Goal: Task Accomplishment & Management: Use online tool/utility

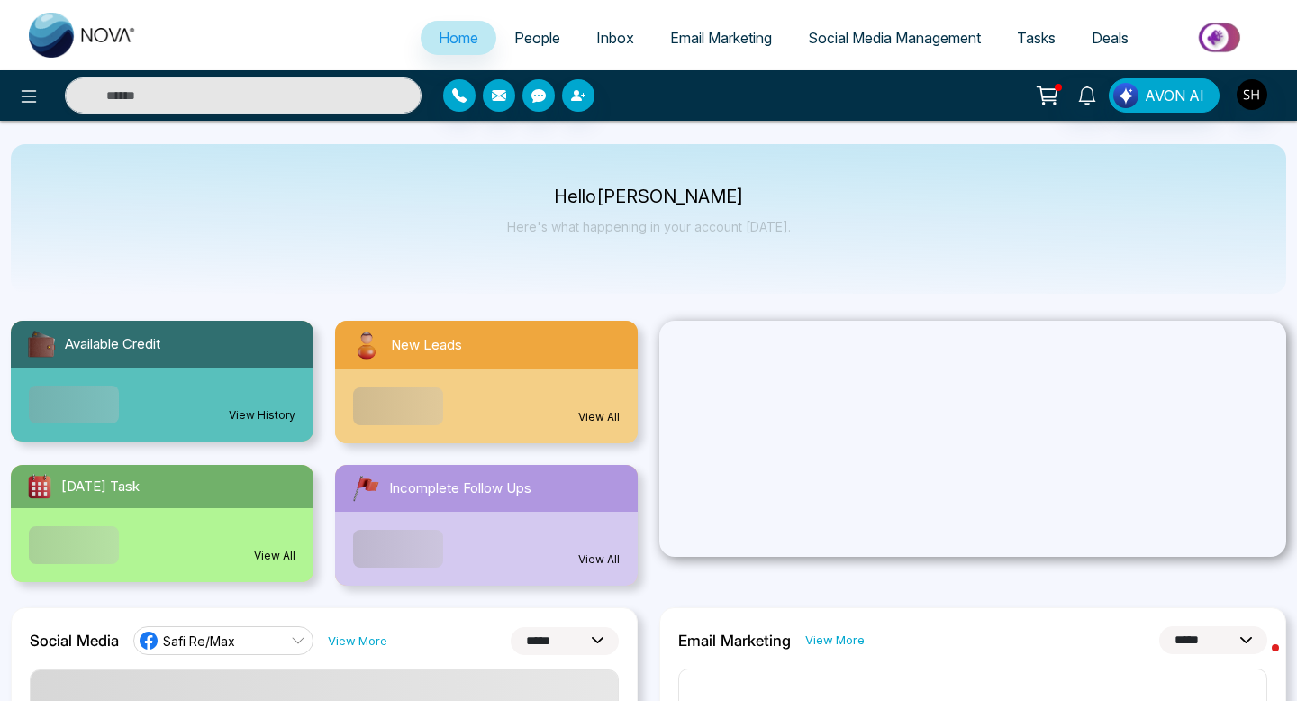
select select "*"
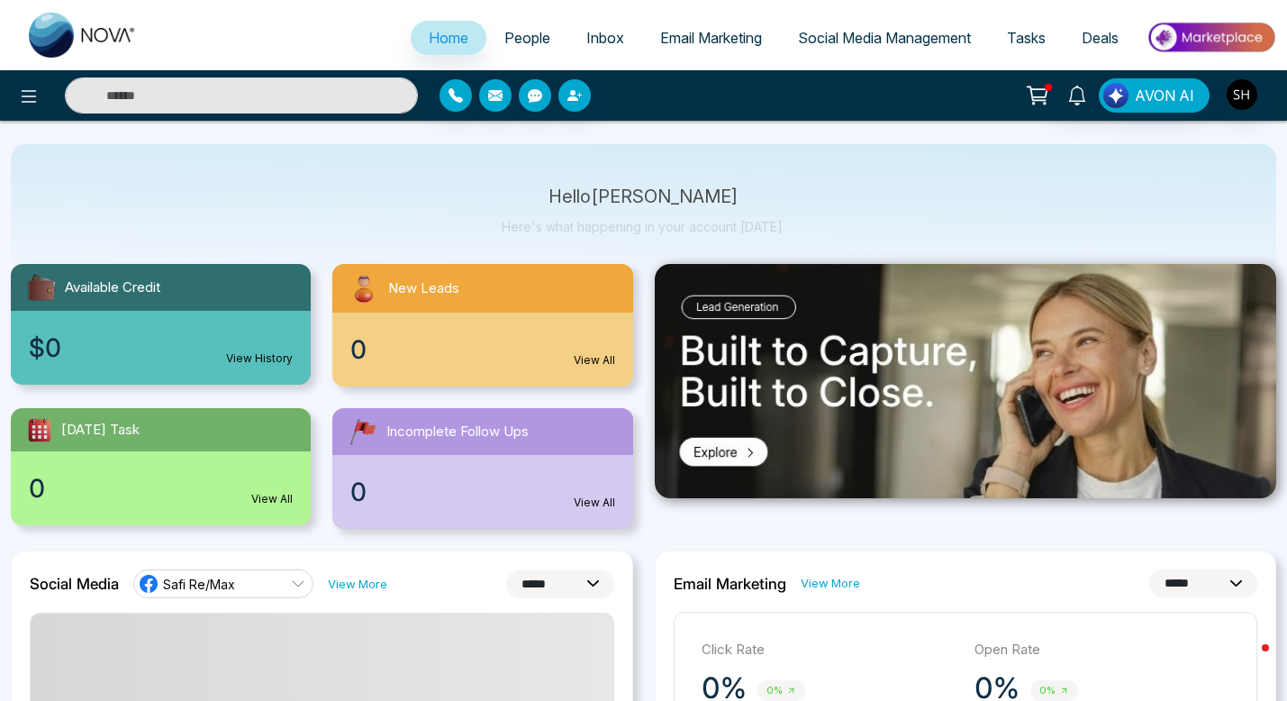
scroll to position [48, 0]
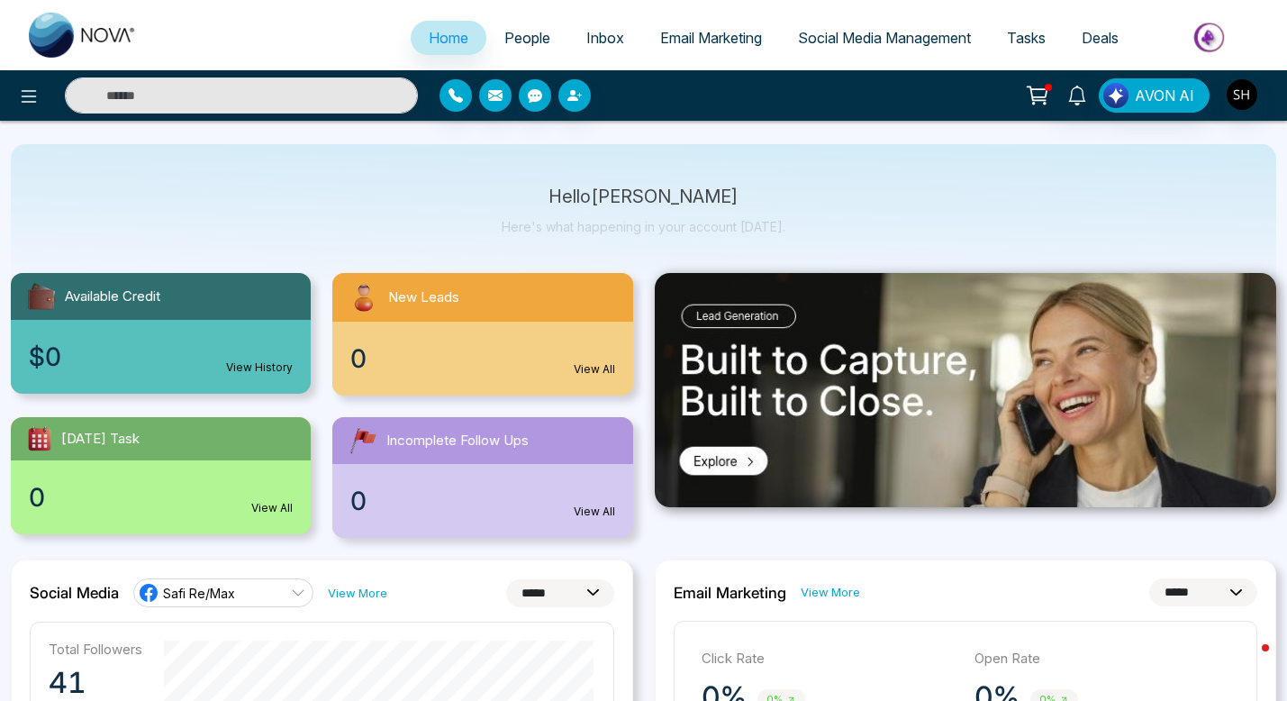
click at [833, 36] on span "Social Media Management" at bounding box center [884, 38] width 173 height 18
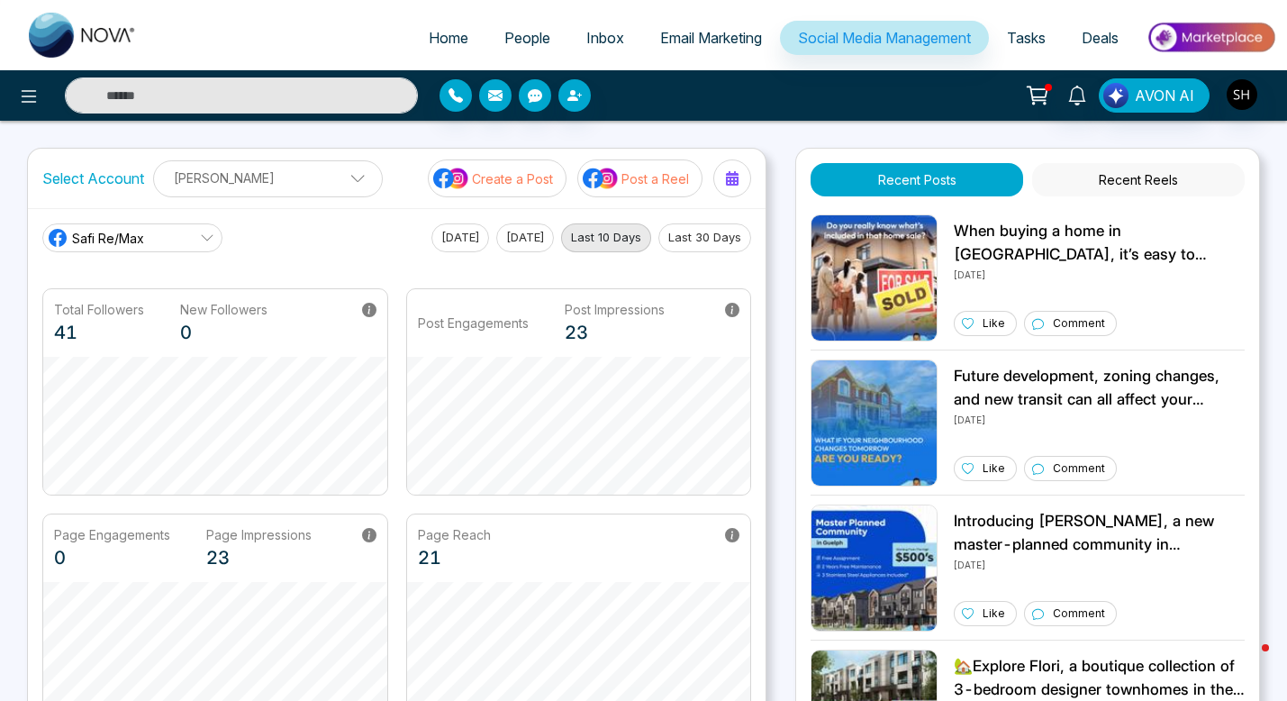
click at [527, 181] on p "Create a Post" at bounding box center [512, 178] width 81 height 19
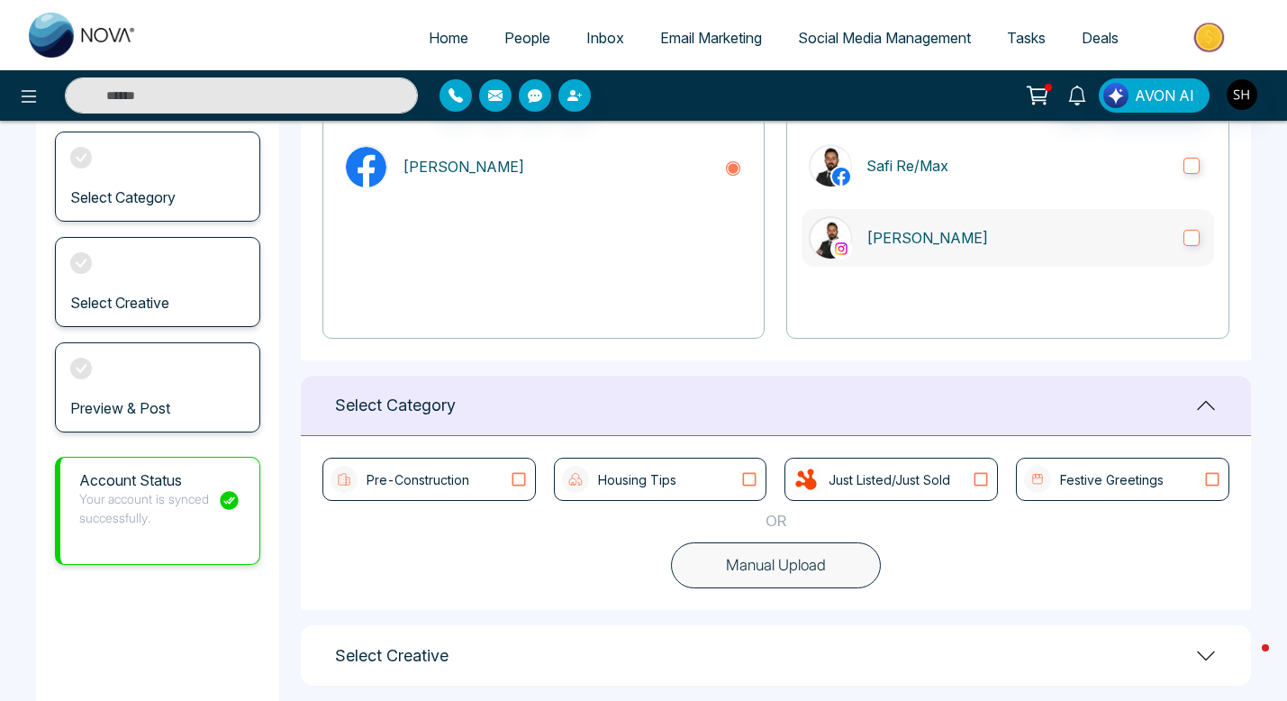
scroll to position [310, 0]
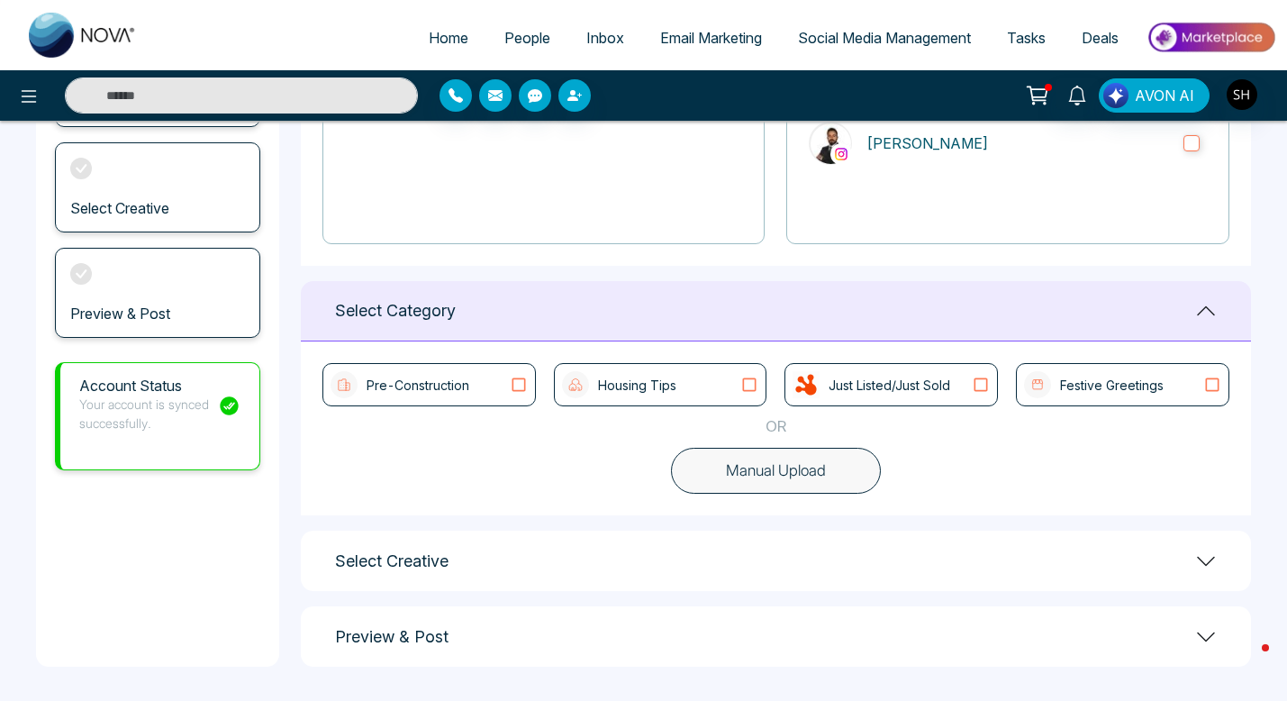
click at [752, 381] on icon at bounding box center [749, 385] width 23 height 18
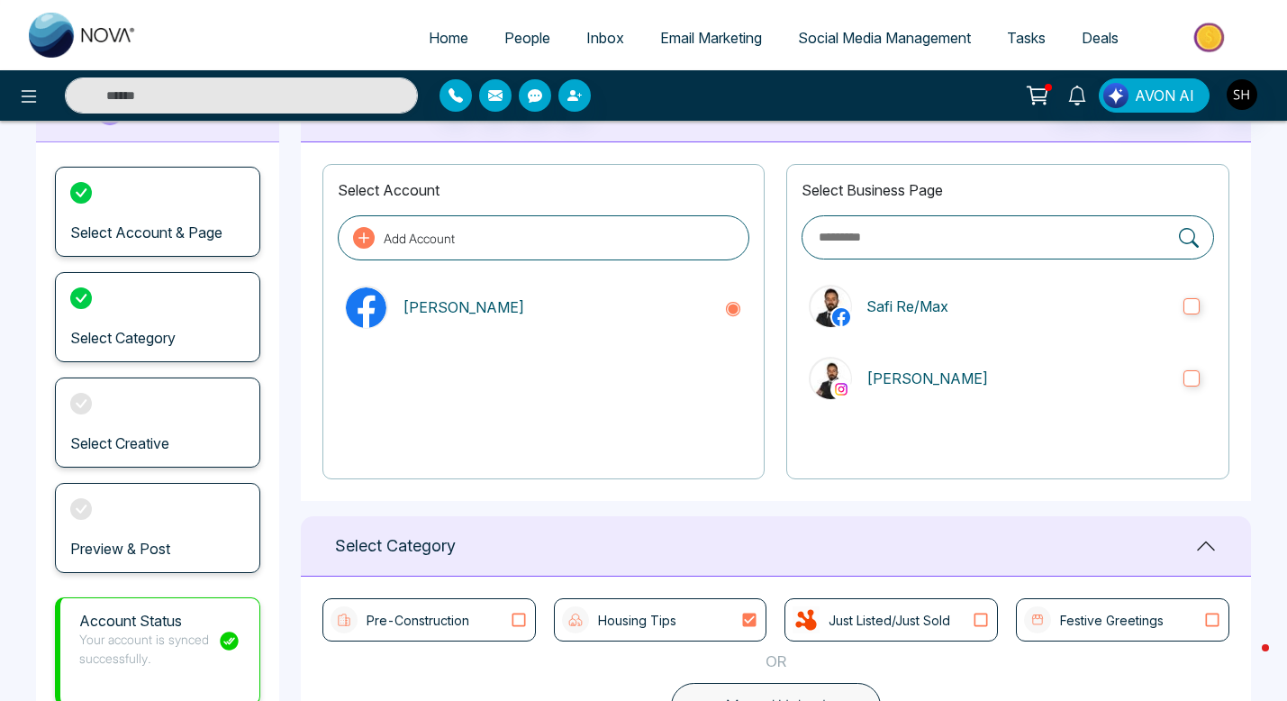
scroll to position [0, 0]
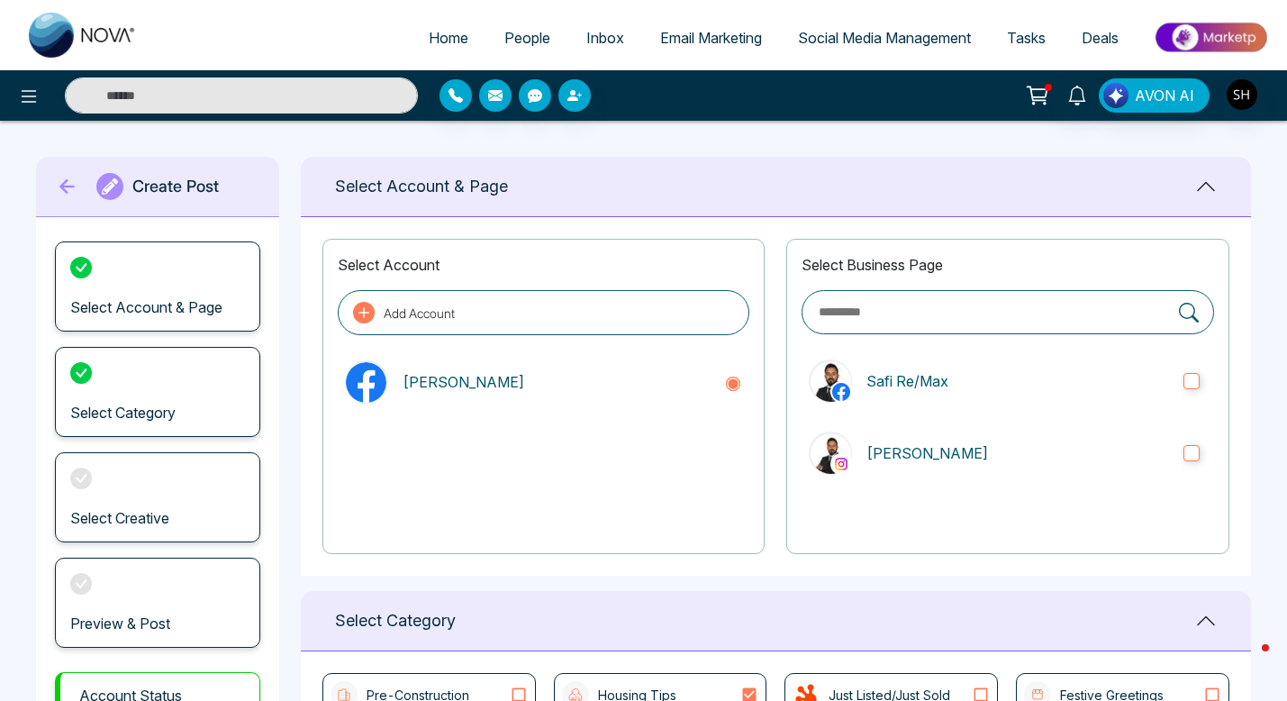
click at [845, 37] on span "Social Media Management" at bounding box center [884, 38] width 173 height 18
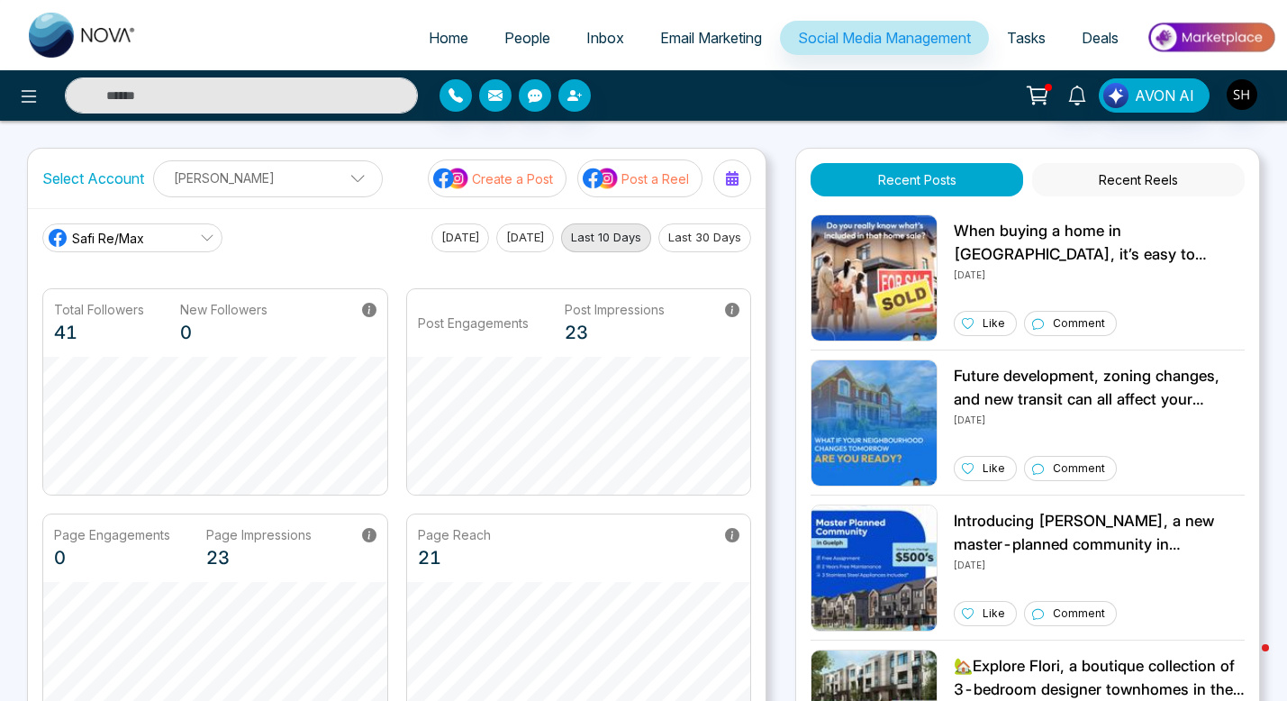
click at [641, 177] on p "Post a Reel" at bounding box center [656, 178] width 68 height 19
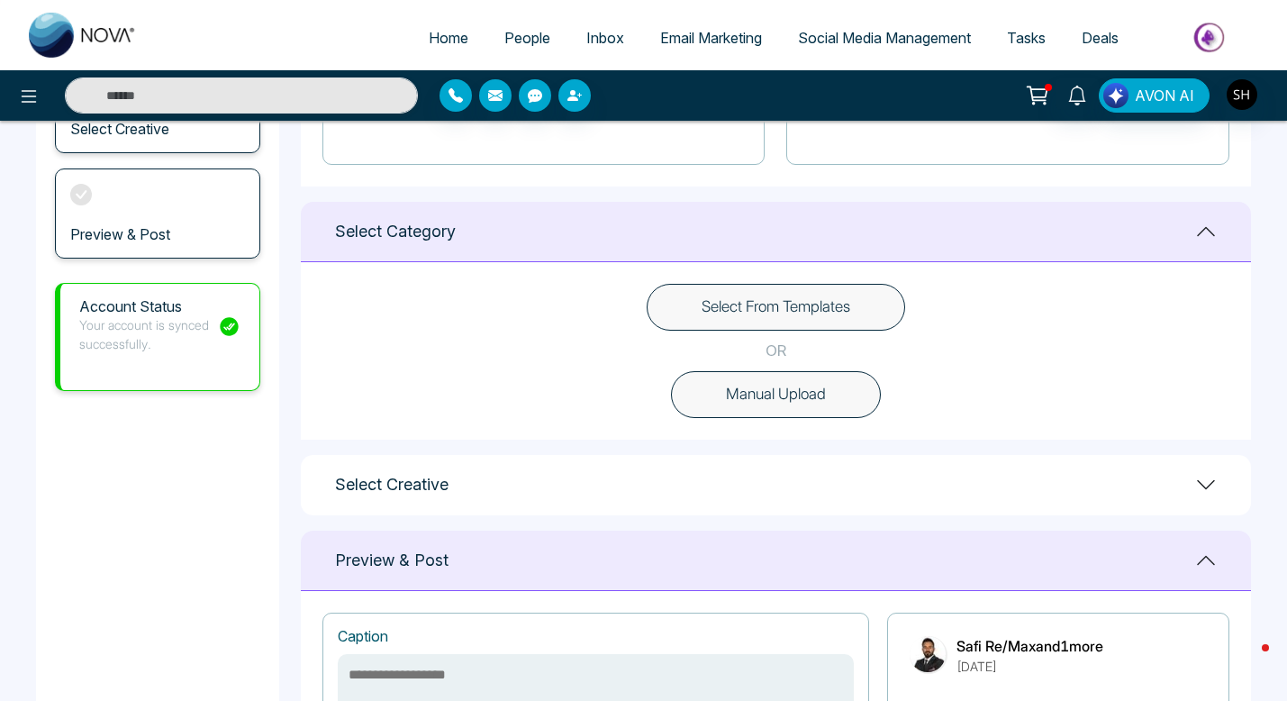
scroll to position [391, 0]
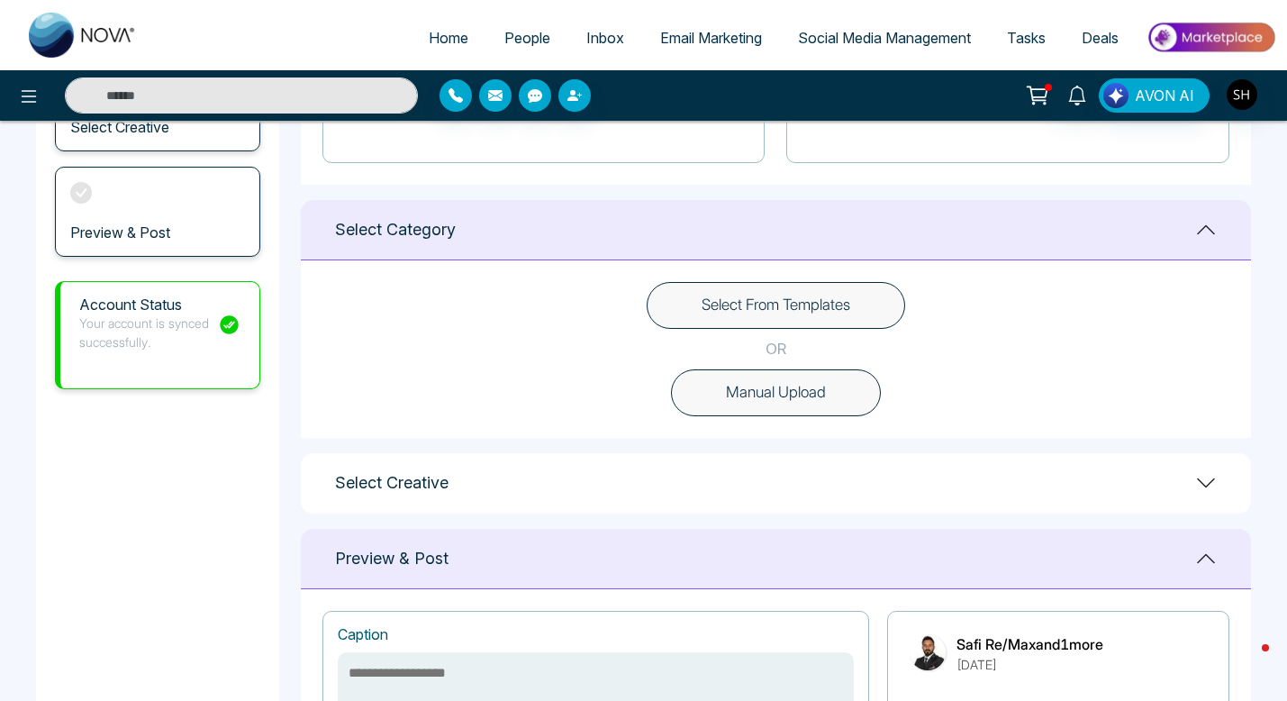
click at [812, 301] on button "Select From Templates" at bounding box center [776, 305] width 259 height 47
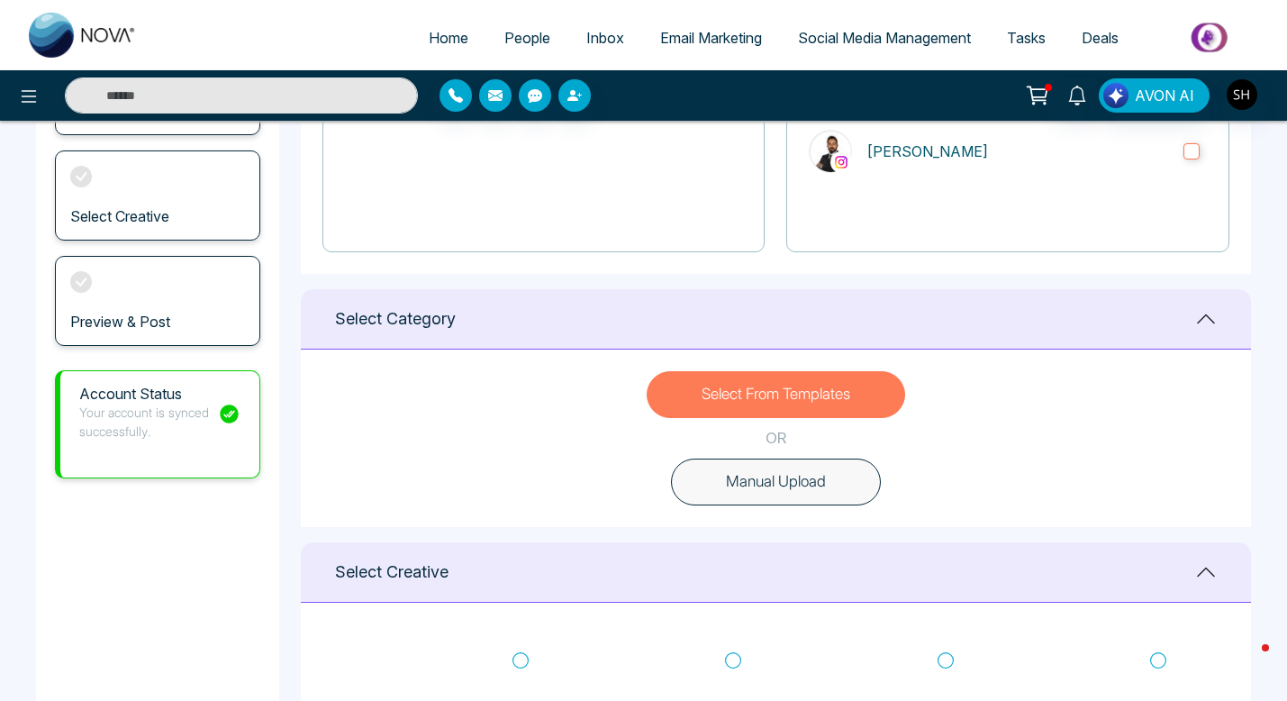
scroll to position [0, 0]
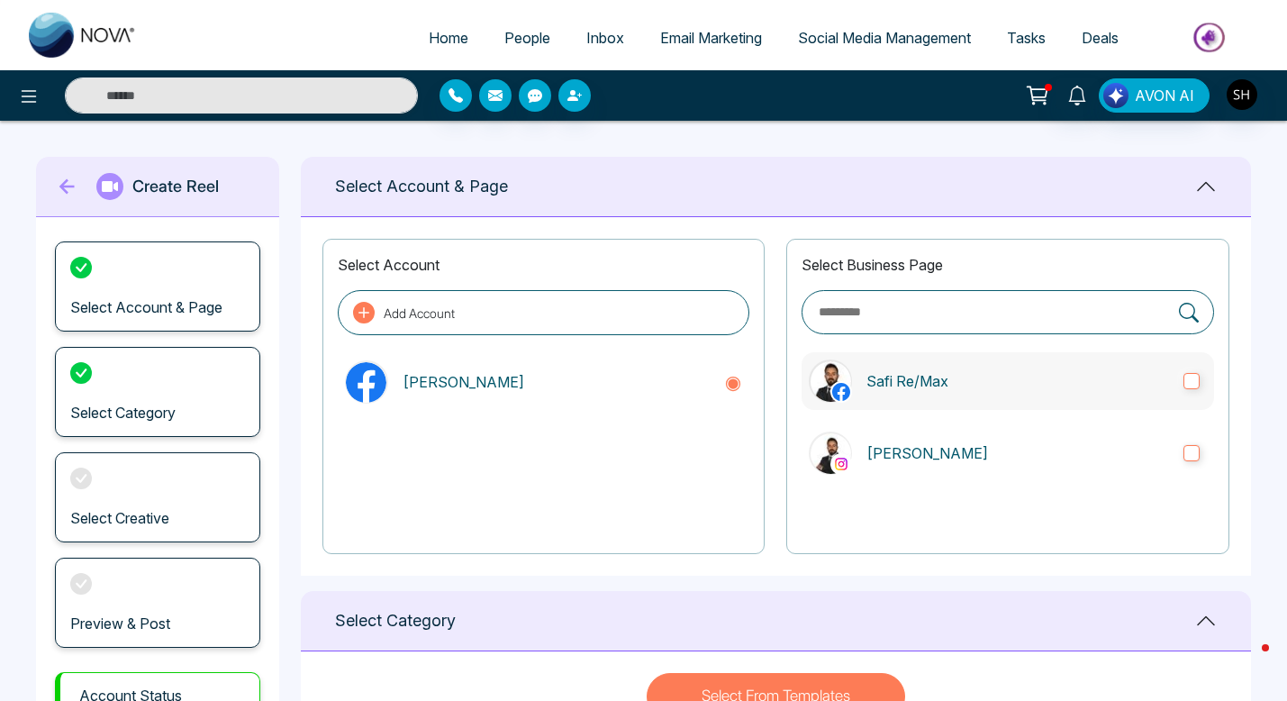
click at [1194, 369] on label "Safi Re/Max" at bounding box center [1008, 381] width 413 height 58
